Goal: Transaction & Acquisition: Purchase product/service

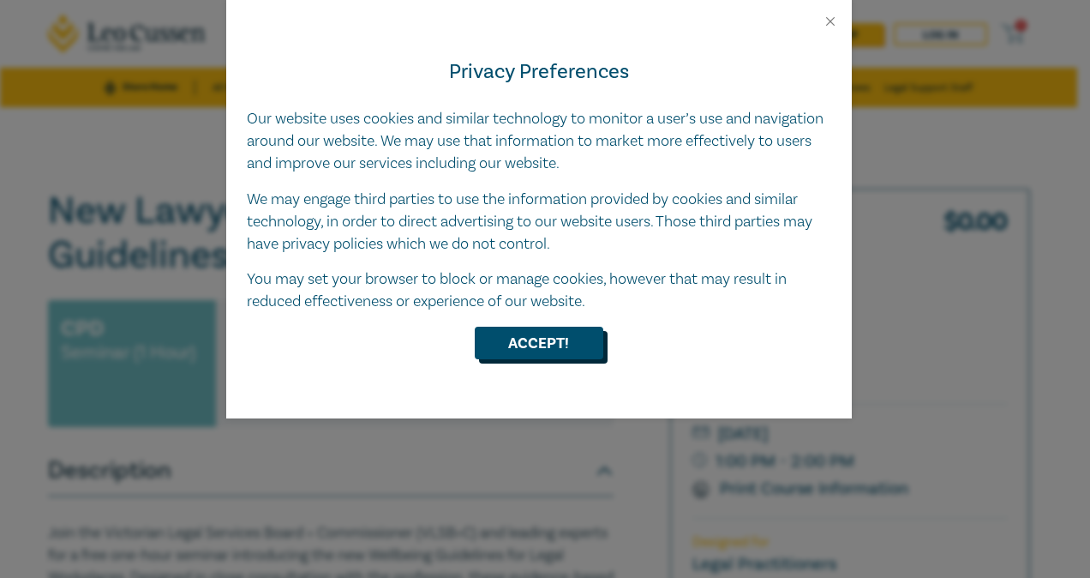
click at [526, 358] on button "Accept!" at bounding box center [539, 343] width 129 height 33
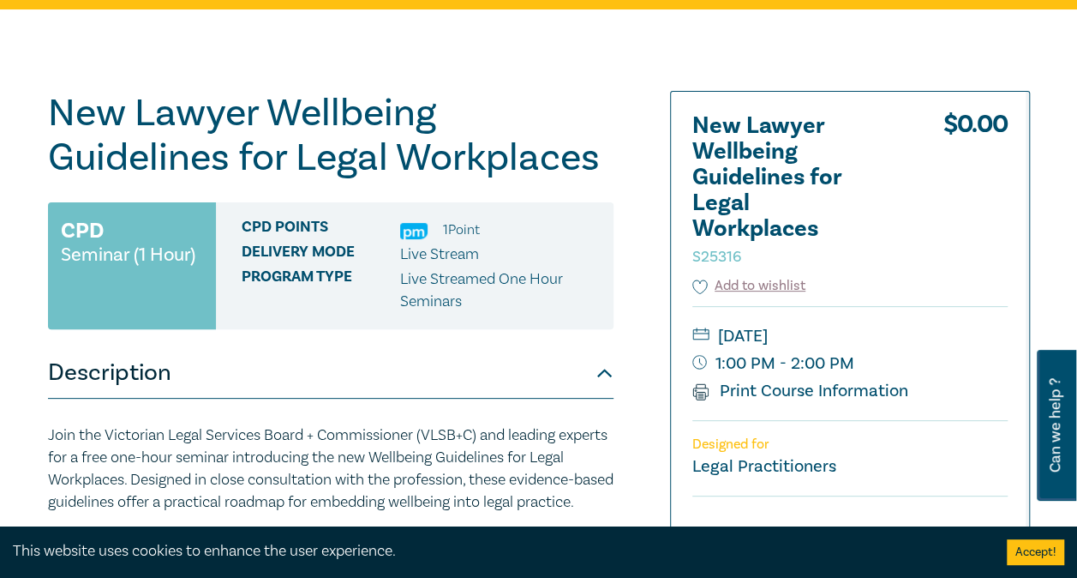
scroll to position [97, 0]
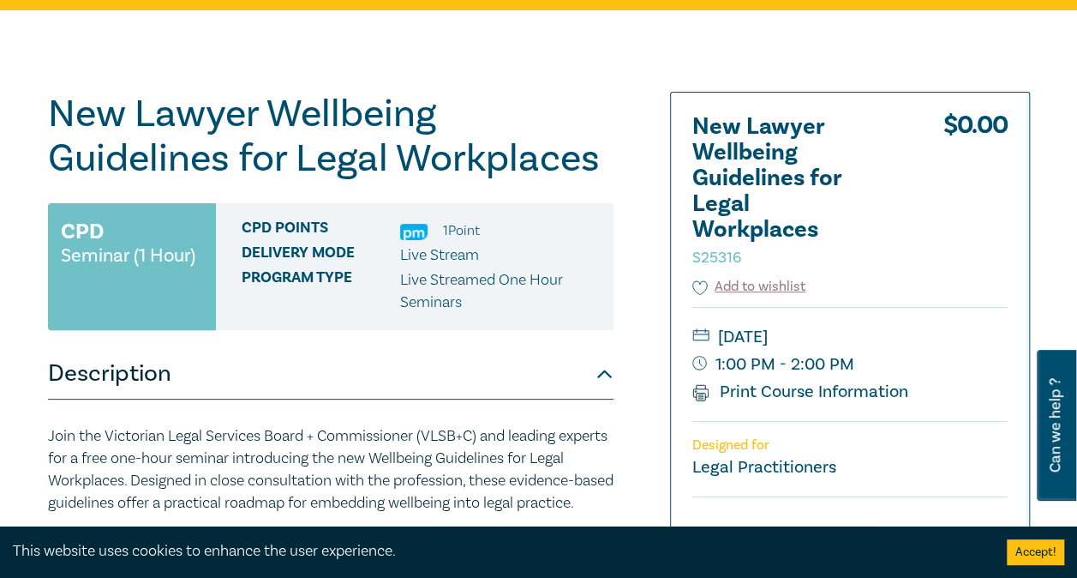
click at [1039, 548] on button "Accept!" at bounding box center [1035, 552] width 57 height 26
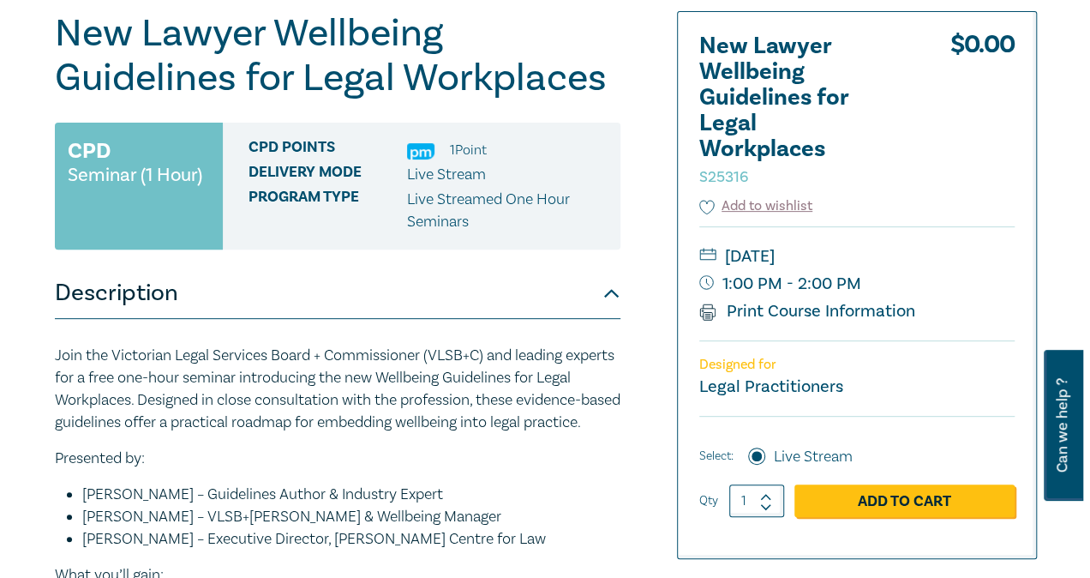
scroll to position [187, 0]
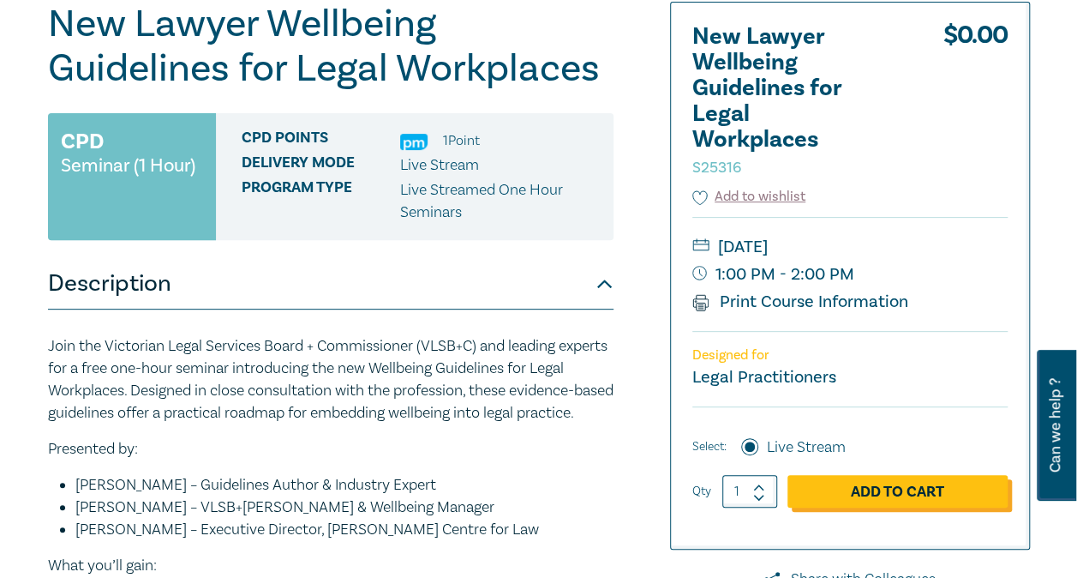
click at [900, 486] on link "Add to Cart" at bounding box center [898, 491] width 220 height 33
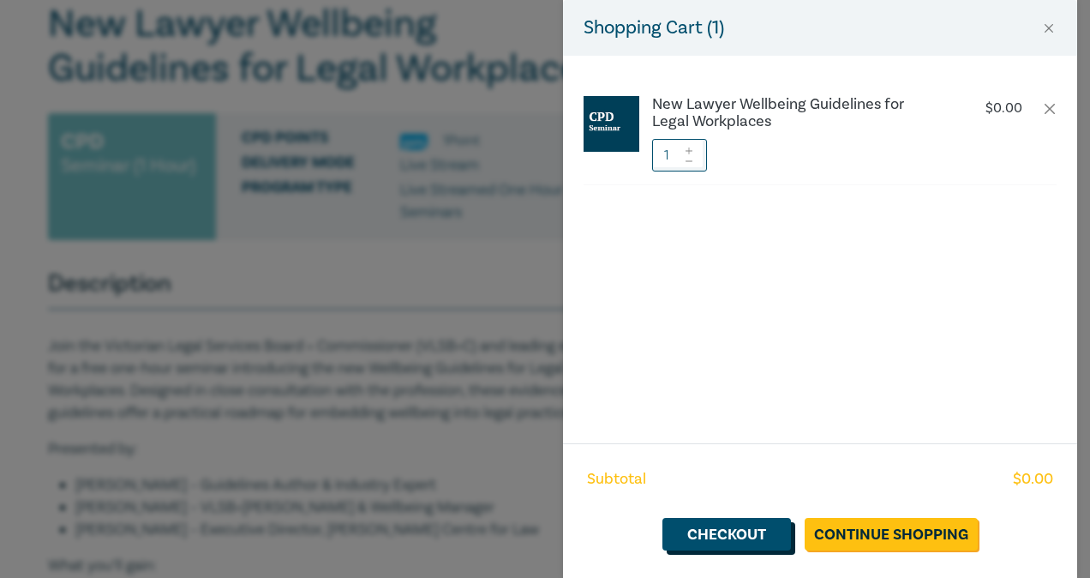
click at [757, 533] on link "Checkout" at bounding box center [726, 534] width 129 height 33
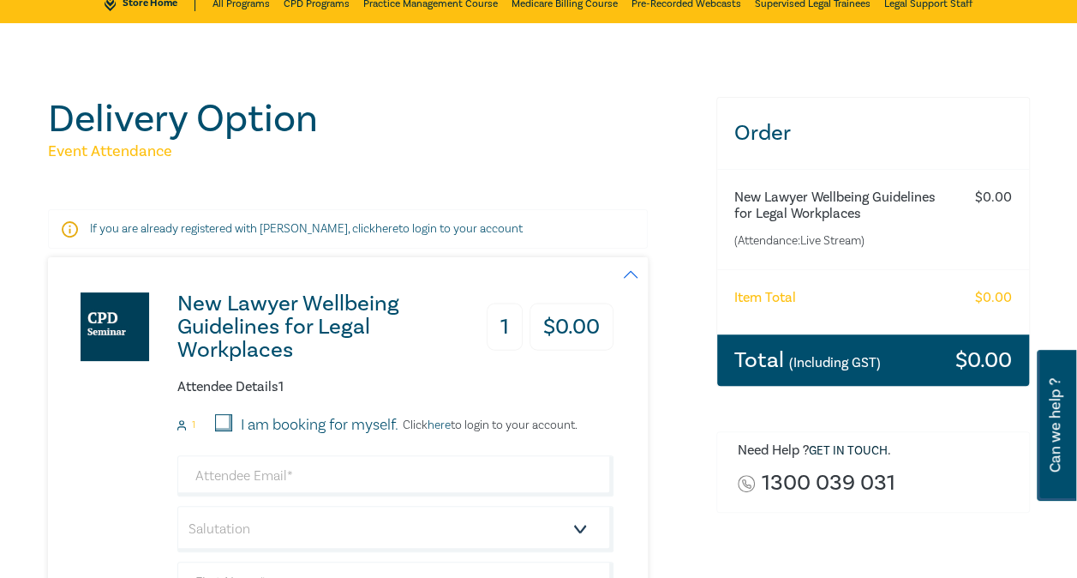
scroll to position [90, 0]
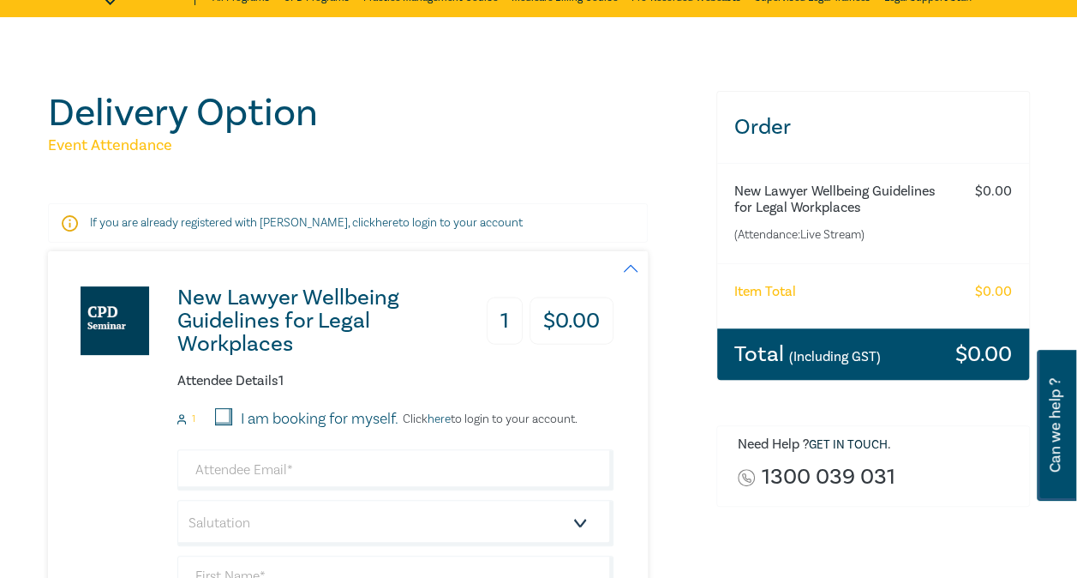
click at [237, 408] on div "I am booking for myself." at bounding box center [306, 419] width 183 height 22
click at [237, 409] on div "I am booking for myself." at bounding box center [306, 419] width 183 height 22
click at [232, 417] on div "I am booking for myself." at bounding box center [306, 419] width 183 height 22
click at [229, 418] on input "I am booking for myself." at bounding box center [223, 416] width 17 height 17
checkbox input "true"
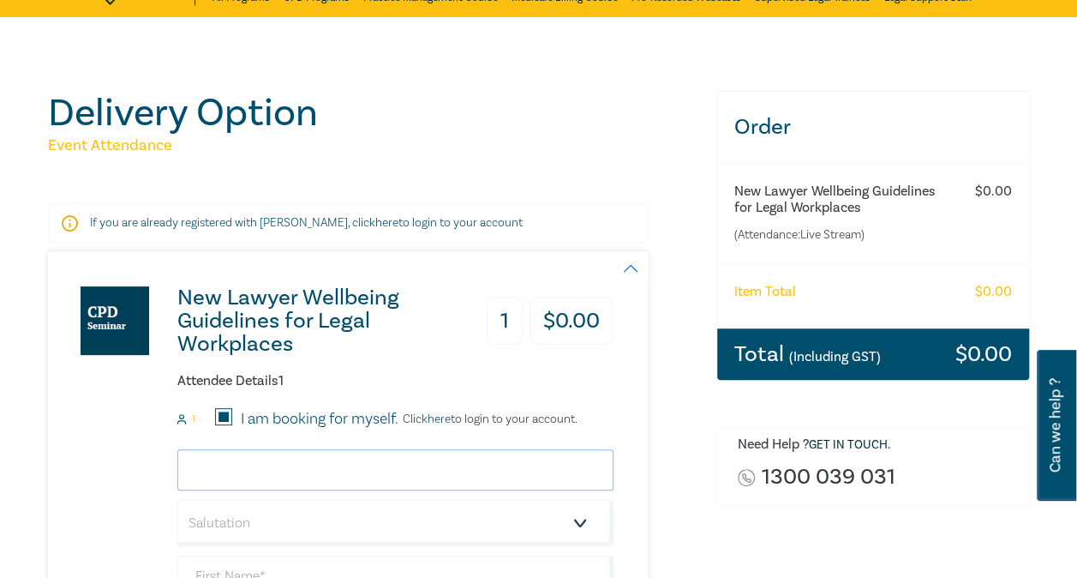
click at [243, 475] on input "email" at bounding box center [395, 469] width 436 height 41
type input "claire.vines@deakin.edu.au"
click at [297, 513] on select "Salutation Mr. Mrs. Ms. Miss Dr. Prof. Other" at bounding box center [395, 523] width 436 height 46
select select "Ms."
click at [177, 500] on select "Salutation Mr. Mrs. Ms. Miss Dr. Prof. Other" at bounding box center [395, 523] width 436 height 46
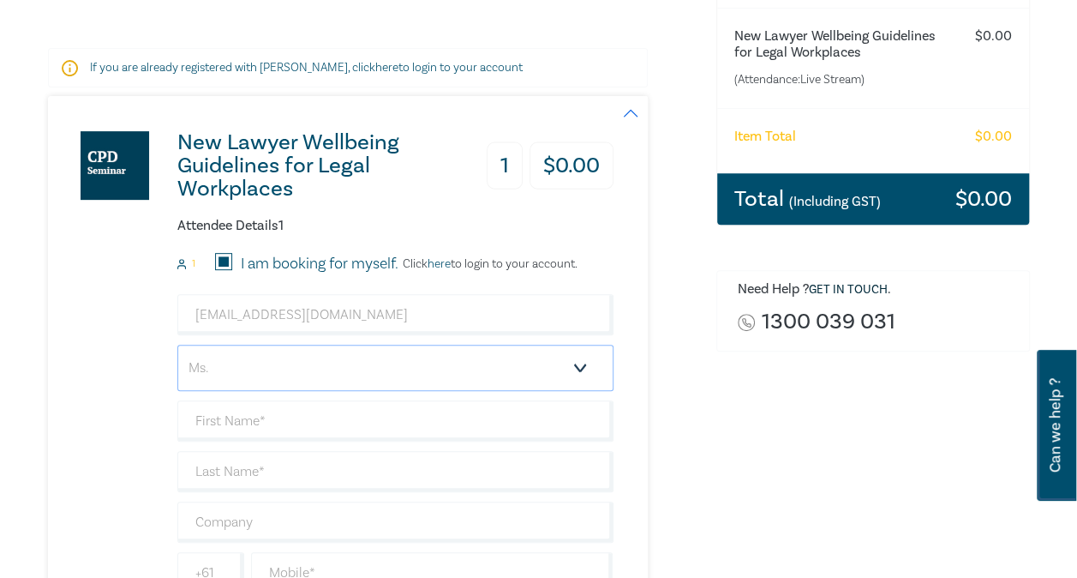
scroll to position [252, 0]
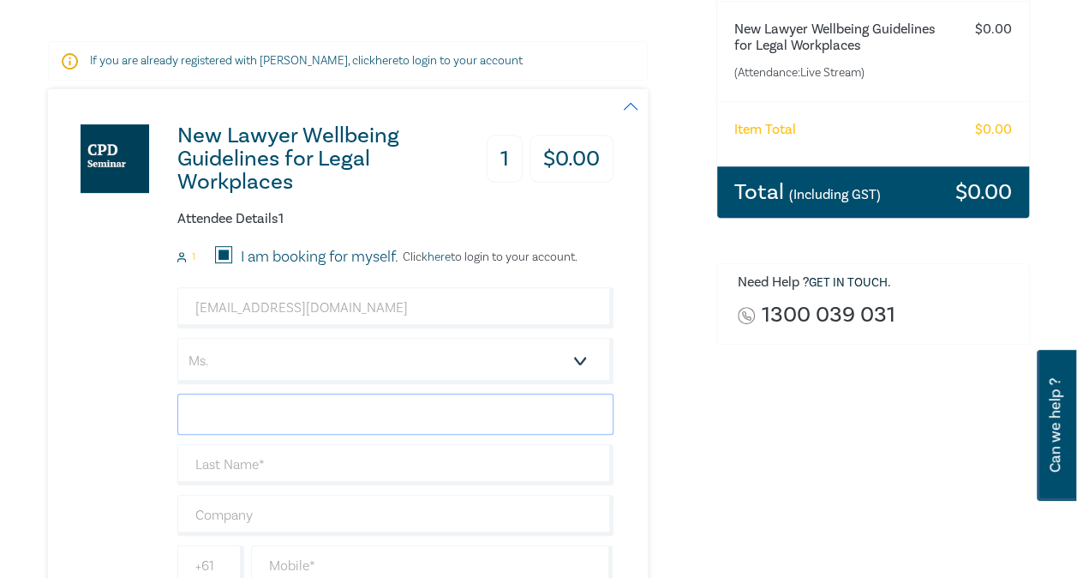
click at [231, 406] on input "text" at bounding box center [395, 413] width 436 height 41
type input "[PERSON_NAME]"
type input "Vines"
type input "A"
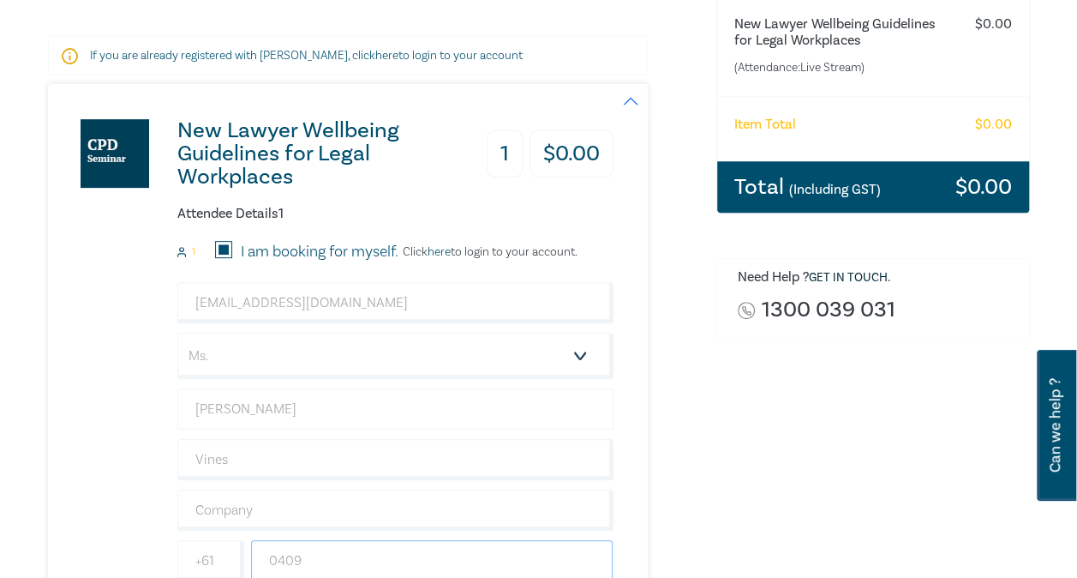
type input "0409069629"
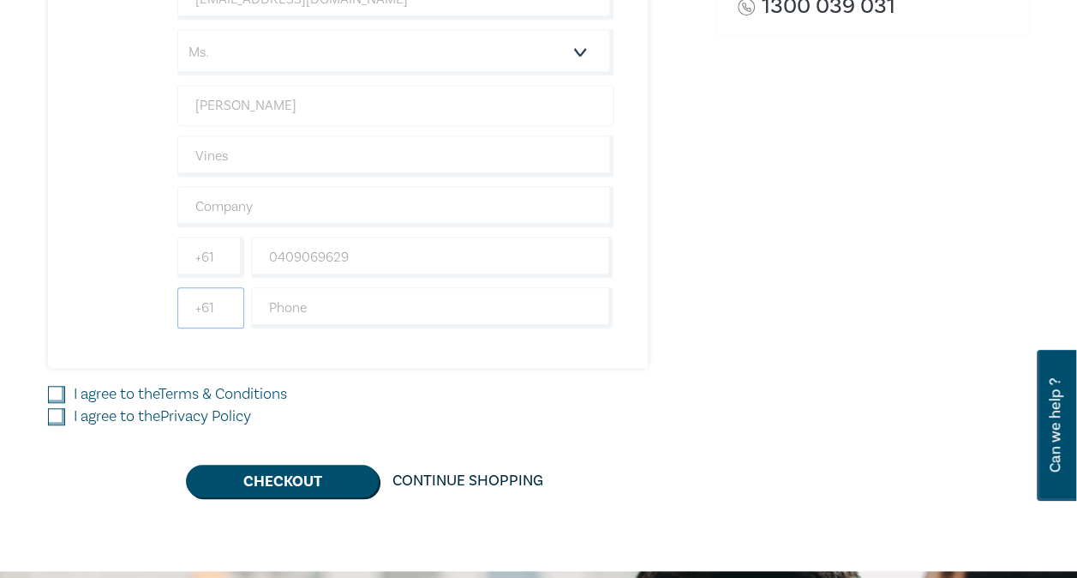
scroll to position [575, 0]
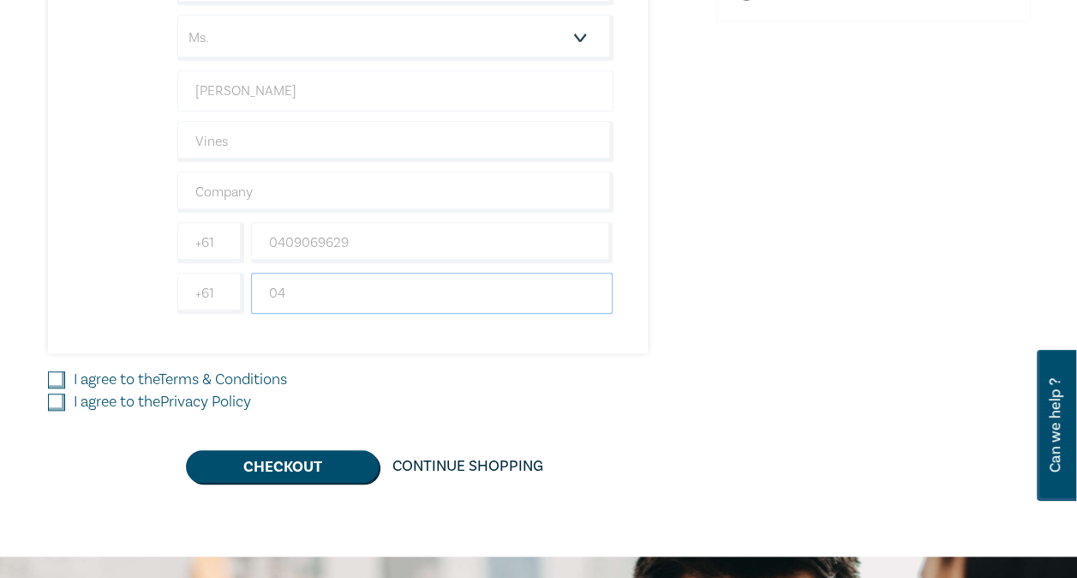
type input "0409069629"
click at [51, 372] on input "I agree to the Terms & Conditions" at bounding box center [56, 379] width 17 height 17
checkbox input "true"
click at [57, 397] on input "I agree to the Privacy Policy" at bounding box center [56, 401] width 17 height 17
checkbox input "true"
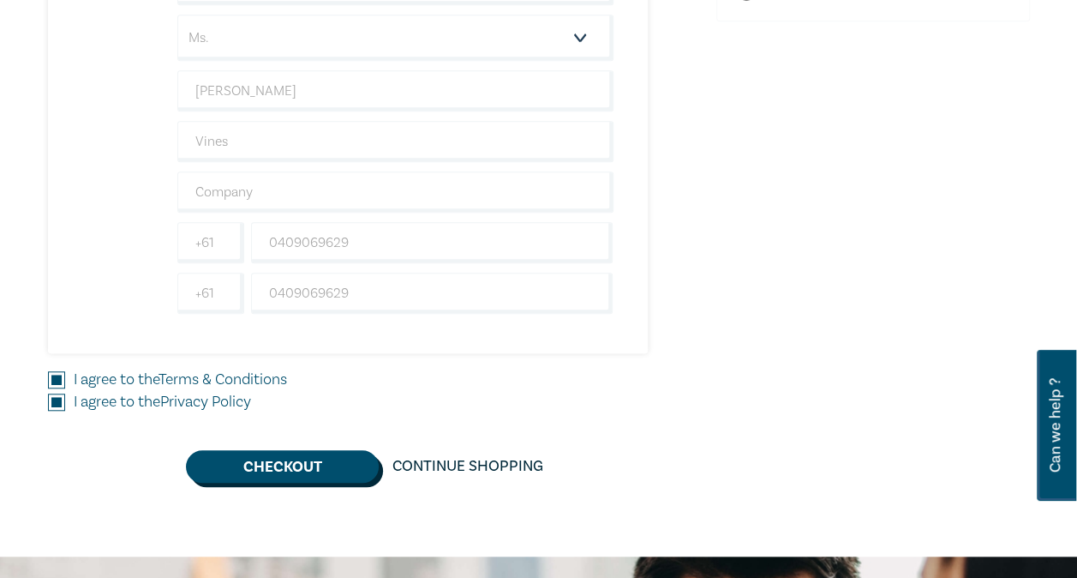
click at [247, 456] on button "Checkout" at bounding box center [282, 466] width 193 height 33
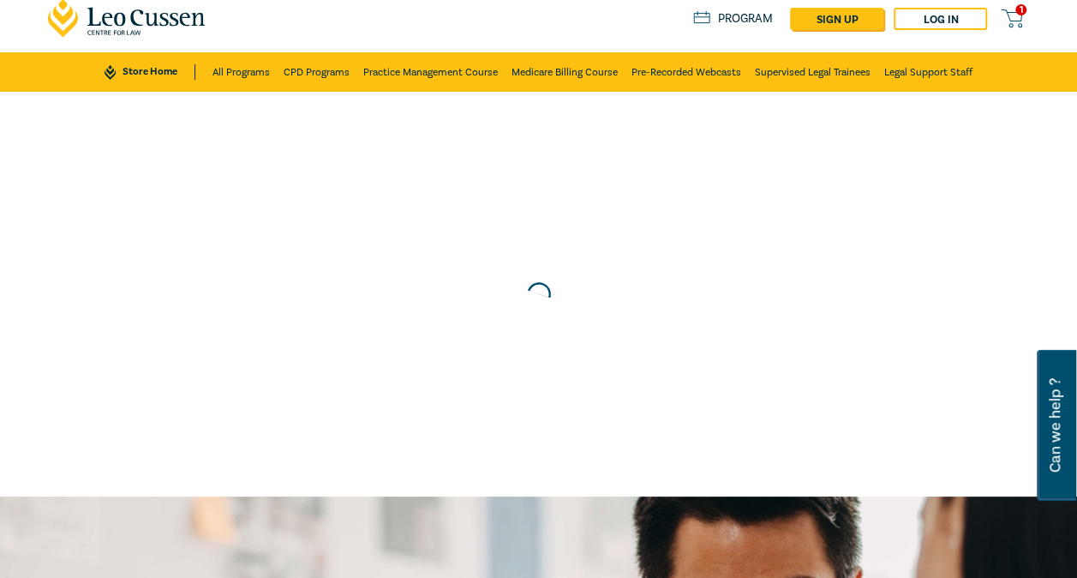
scroll to position [0, 0]
